Goal: Complete application form

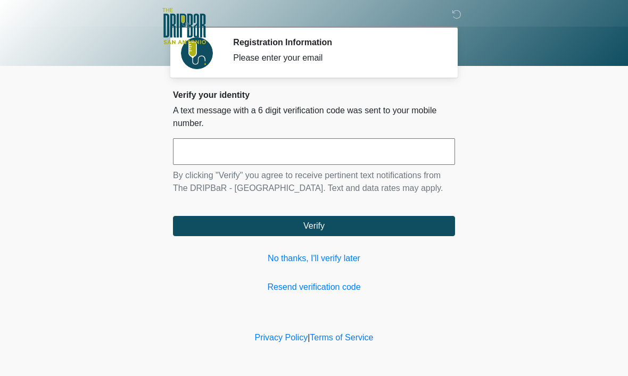
scroll to position [1, 0]
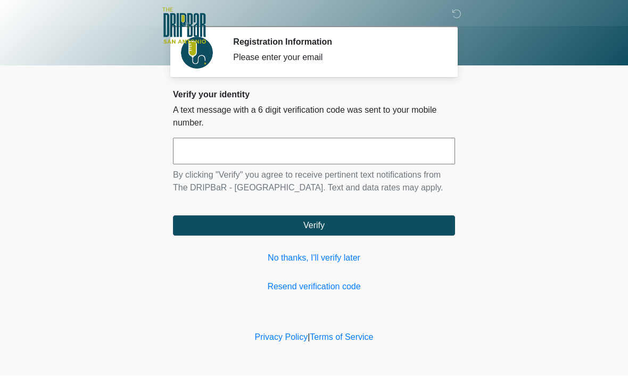
click at [331, 157] on input "text" at bounding box center [314, 151] width 282 height 27
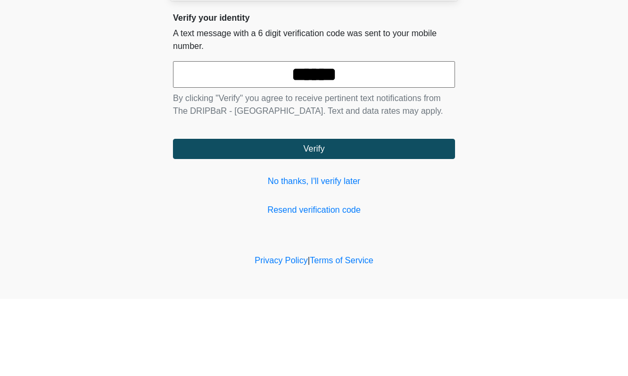
type input "******"
click at [314, 216] on button "Verify" at bounding box center [314, 226] width 282 height 20
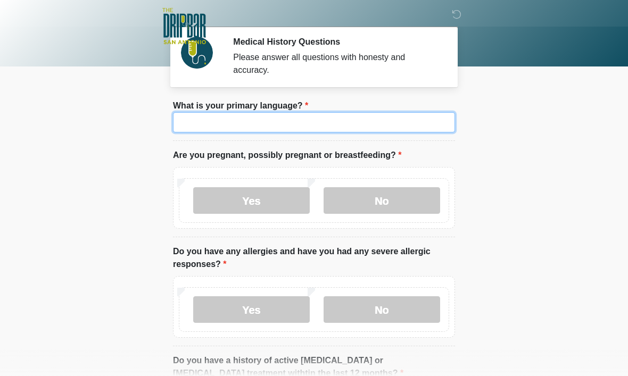
click at [351, 125] on input "What is your primary language?" at bounding box center [314, 122] width 282 height 20
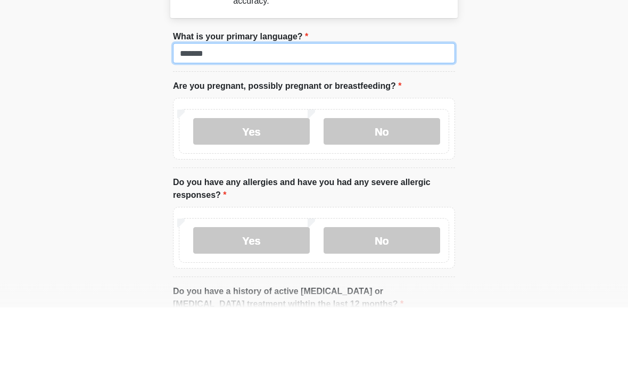
type input "*******"
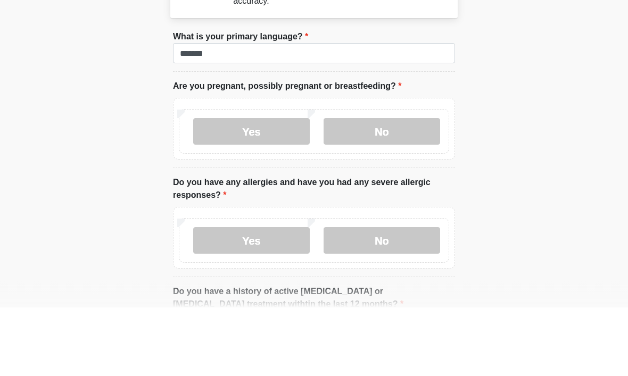
click at [395, 187] on label "No" at bounding box center [382, 200] width 117 height 27
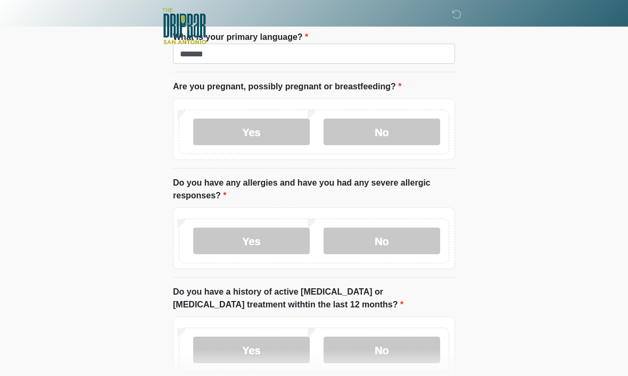
click at [402, 242] on label "No" at bounding box center [382, 241] width 117 height 27
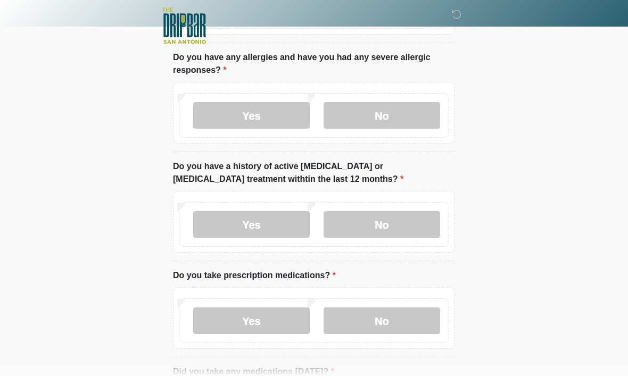
scroll to position [195, 0]
click at [414, 228] on label "No" at bounding box center [382, 224] width 117 height 27
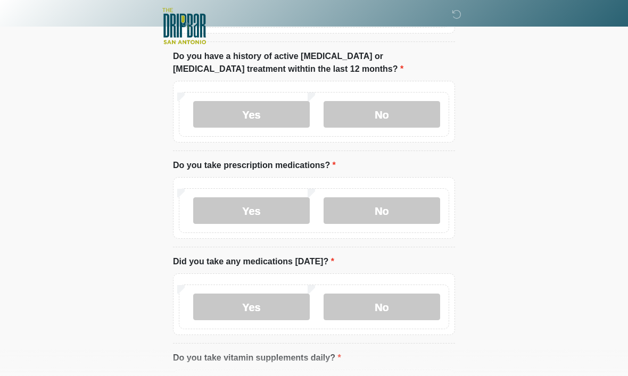
scroll to position [309, 0]
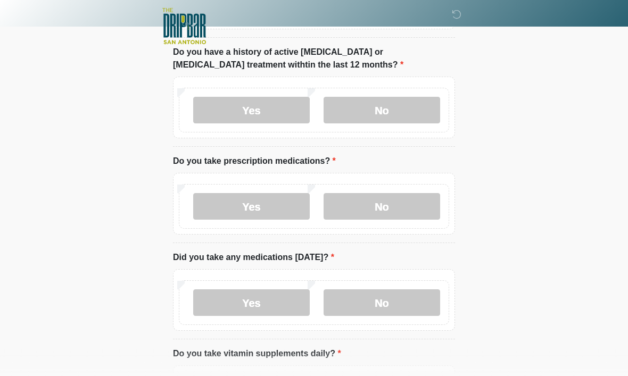
click at [397, 207] on label "No" at bounding box center [382, 206] width 117 height 27
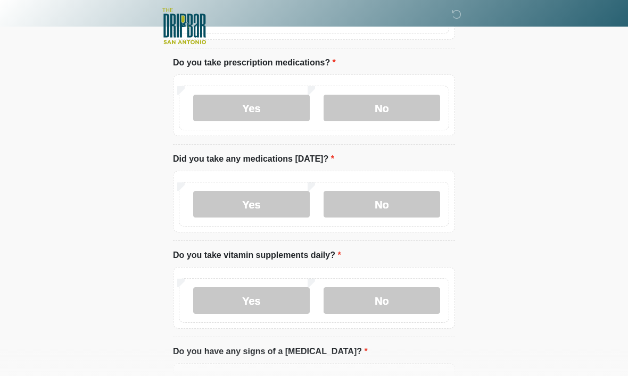
scroll to position [410, 0]
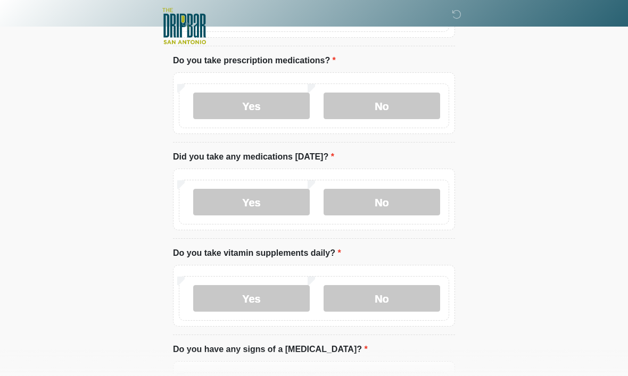
click at [262, 207] on label "Yes" at bounding box center [251, 202] width 117 height 27
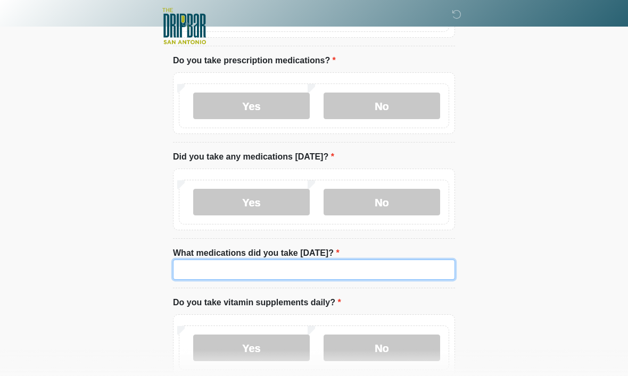
click at [333, 268] on input "What medications did you take today?" at bounding box center [314, 270] width 282 height 20
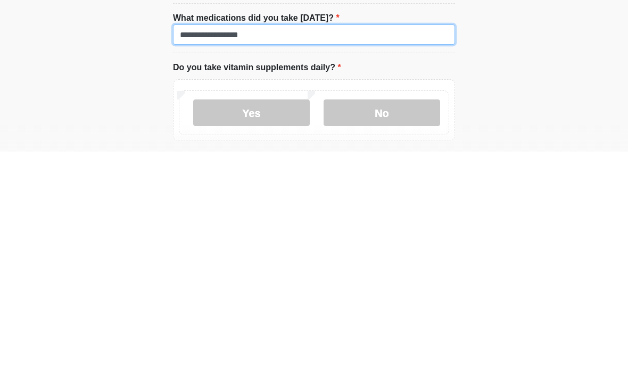
type input "**********"
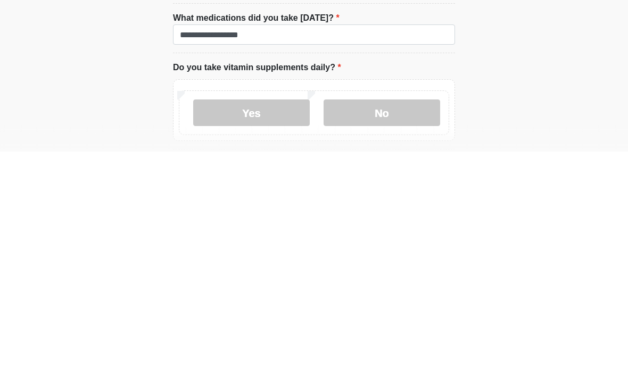
click at [401, 324] on label "No" at bounding box center [382, 337] width 117 height 27
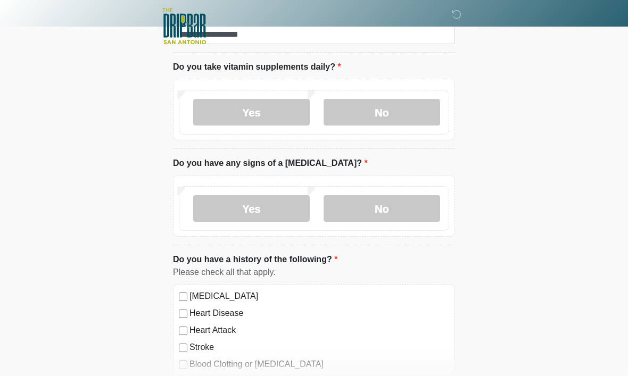
click at [409, 203] on label "No" at bounding box center [382, 208] width 117 height 27
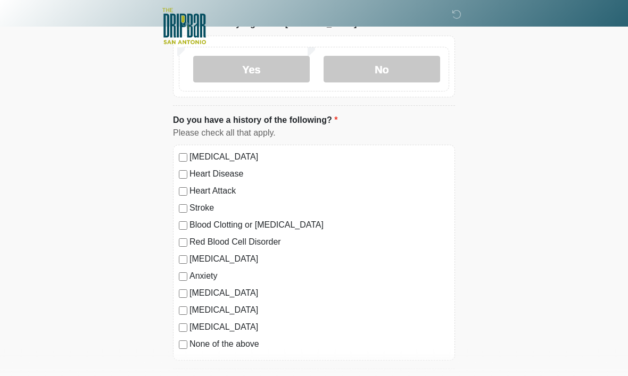
scroll to position [786, 0]
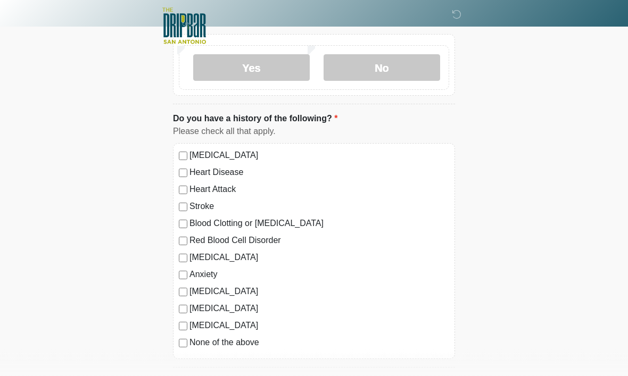
click at [234, 339] on label "None of the above" at bounding box center [319, 343] width 260 height 13
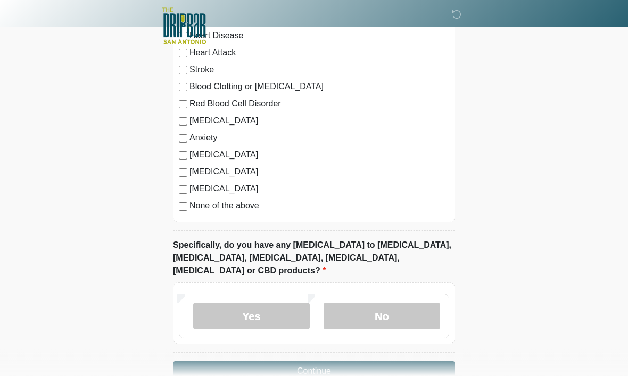
scroll to position [935, 0]
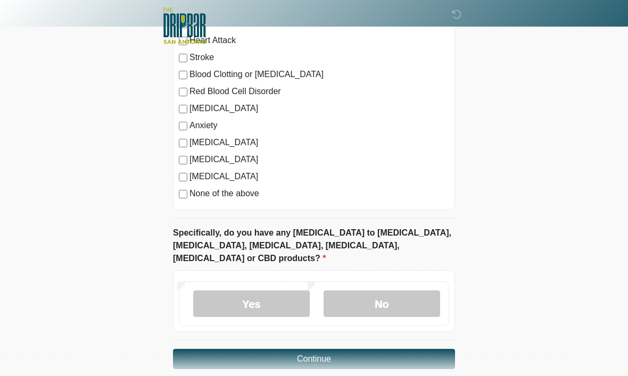
click at [403, 291] on label "No" at bounding box center [382, 304] width 117 height 27
click at [363, 350] on button "Continue" at bounding box center [314, 360] width 282 height 20
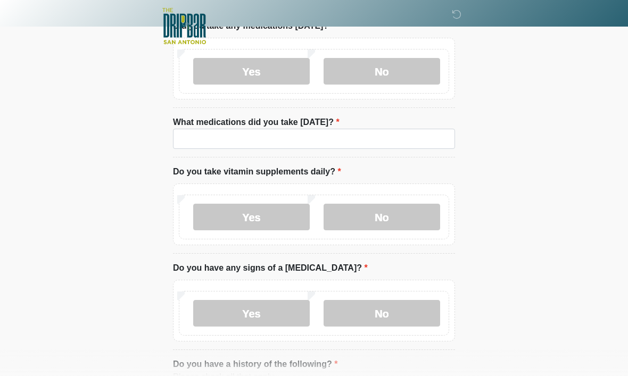
scroll to position [0, 0]
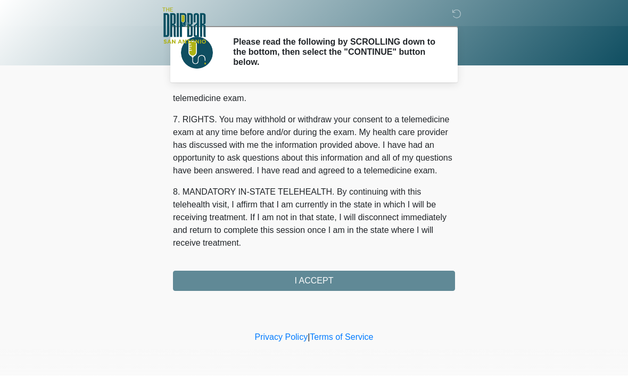
click at [380, 281] on div "1. PURPOSE. The purpose of this form is to obtain your consent for a telemedici…" at bounding box center [314, 193] width 282 height 196
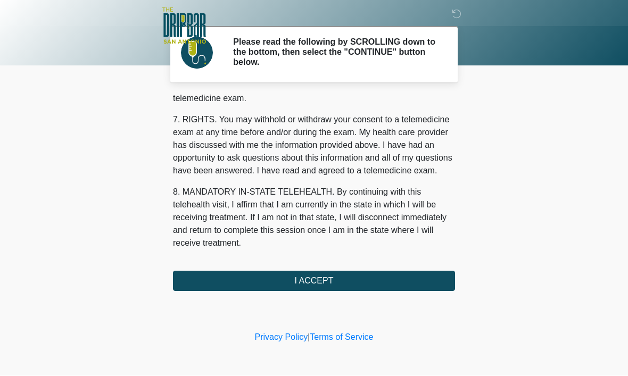
click at [406, 274] on button "I ACCEPT" at bounding box center [314, 281] width 282 height 20
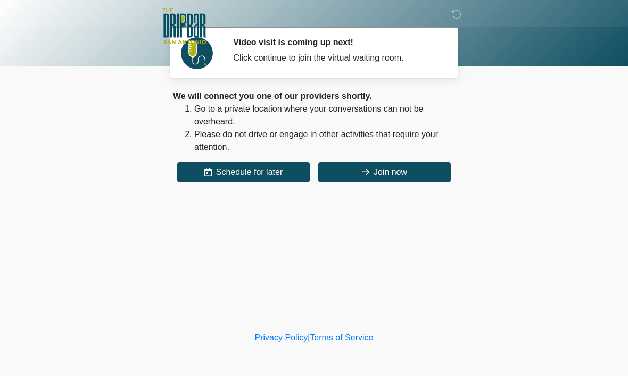
click at [404, 175] on button "Join now" at bounding box center [384, 172] width 133 height 20
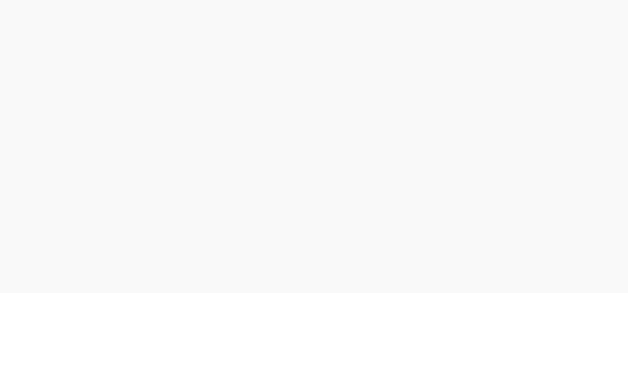
scroll to position [39, 0]
